Goal: Navigation & Orientation: Find specific page/section

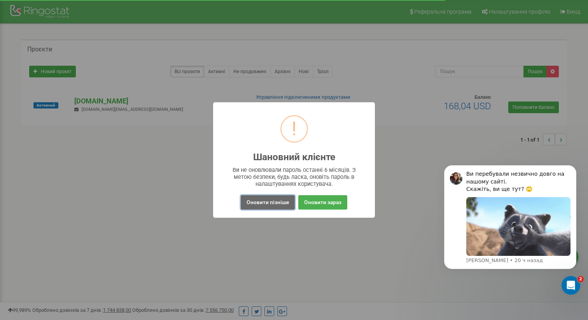
click at [264, 204] on button "Оновити пізніше" at bounding box center [268, 202] width 54 height 14
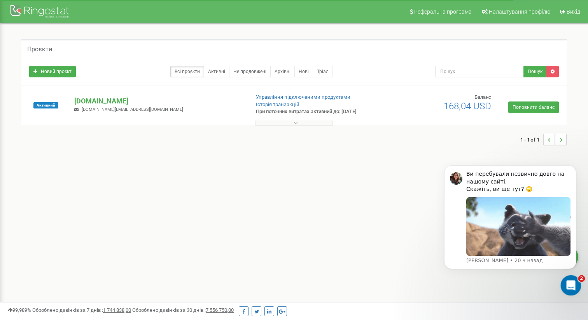
click at [568, 277] on div "Открыть службу сообщений Intercom" at bounding box center [570, 284] width 26 height 26
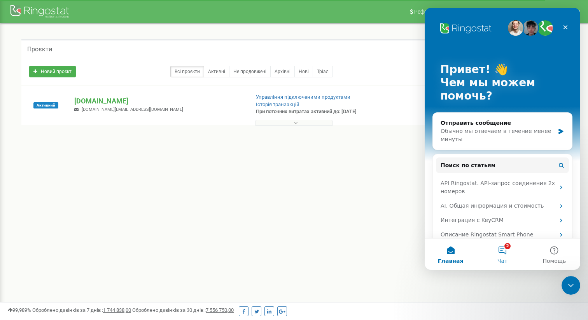
click at [503, 261] on span "Чат" at bounding box center [502, 260] width 10 height 5
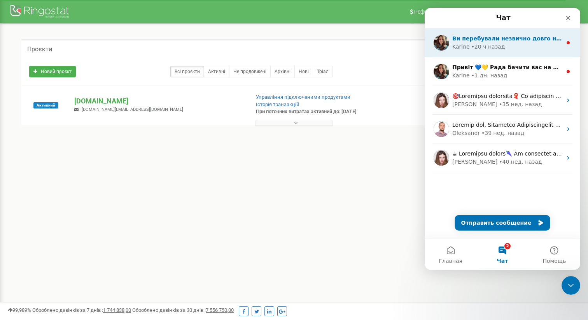
click at [477, 47] on div "• 20 ч назад" at bounding box center [488, 47] width 34 height 8
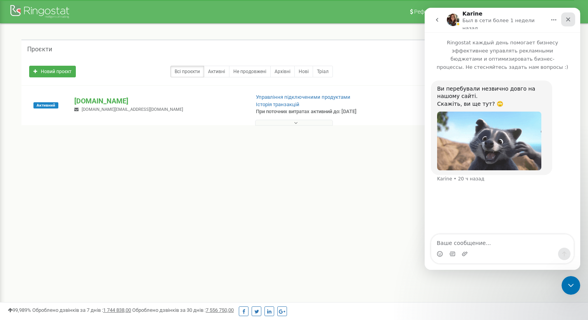
click at [571, 24] on div "Закрыть" at bounding box center [568, 19] width 14 height 14
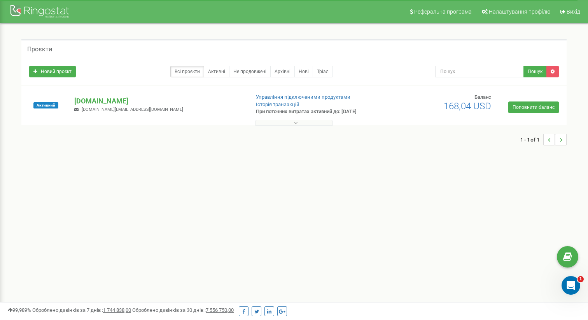
click at [307, 183] on div "Реферальна програма Налаштування профілю Вихід Проєкти Новий проєкт Всі проєкти…" at bounding box center [294, 233] width 588 height 466
click at [386, 186] on div "Реферальна програма Налаштування профілю Вихід Проєкти Новий проєкт Всі проєкти…" at bounding box center [294, 233] width 588 height 466
click at [528, 16] on link "Налаштування профілю" at bounding box center [515, 11] width 77 height 23
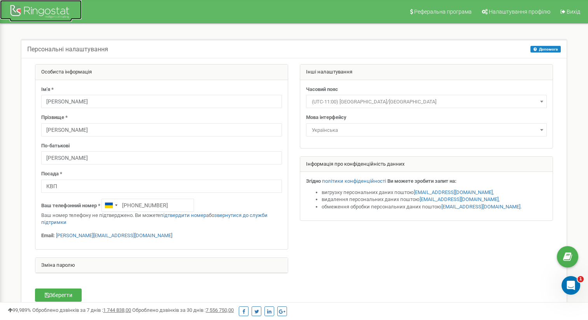
click at [28, 15] on div at bounding box center [41, 12] width 62 height 19
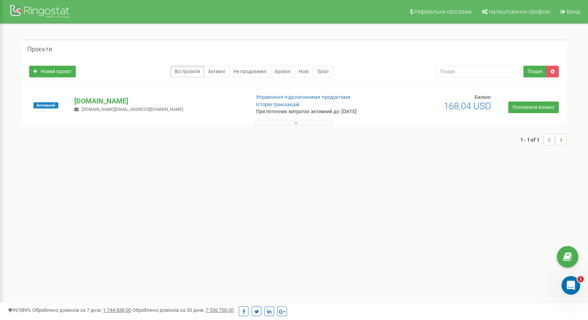
click at [299, 125] on button at bounding box center [294, 123] width 78 height 6
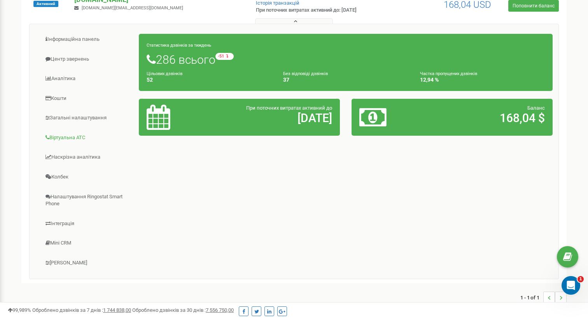
scroll to position [103, 0]
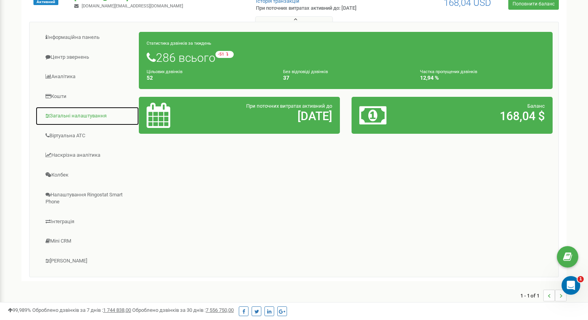
click at [65, 122] on link "Загальні налаштування" at bounding box center [87, 116] width 104 height 19
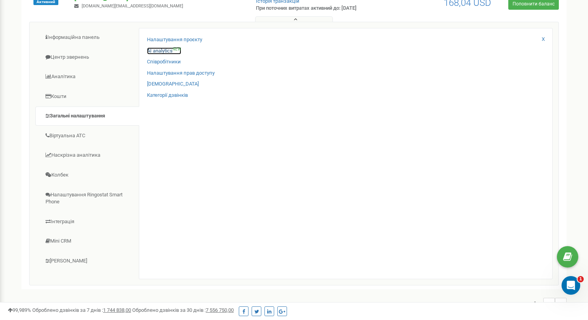
click at [163, 50] on link "AI analytics NEW" at bounding box center [164, 50] width 34 height 7
